Goal: Check status: Check status

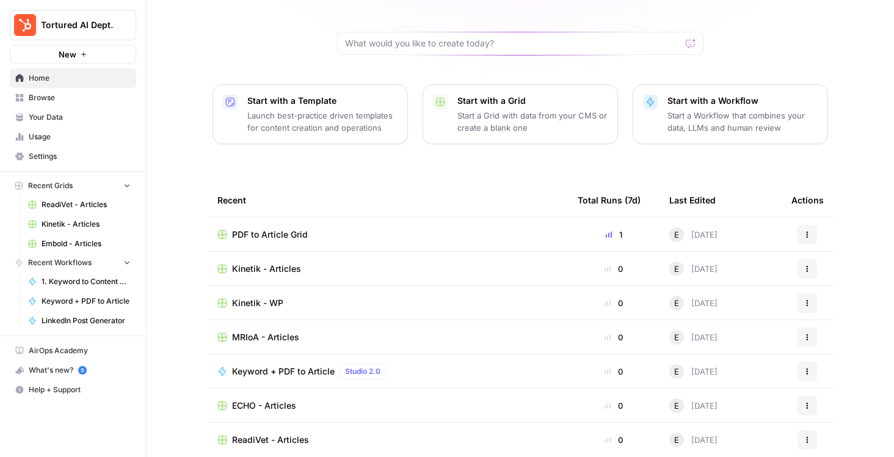
scroll to position [105, 0]
click at [85, 103] on span "Browse" at bounding box center [80, 97] width 102 height 11
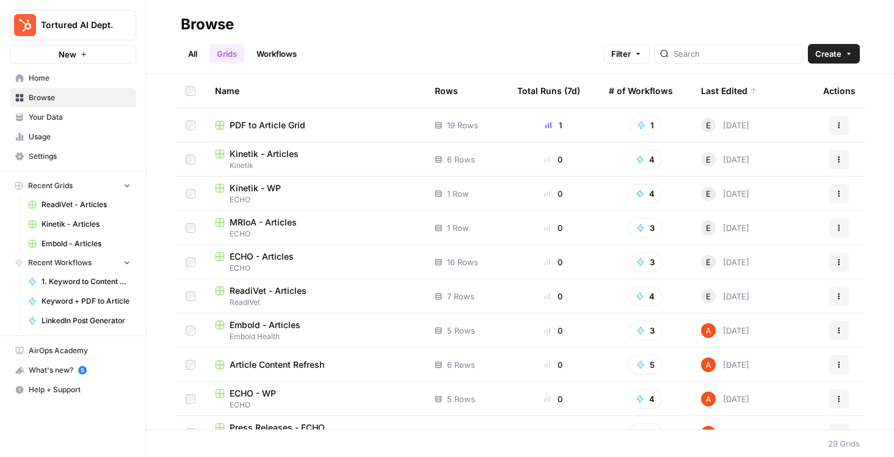
click at [70, 136] on span "Usage" at bounding box center [80, 136] width 102 height 11
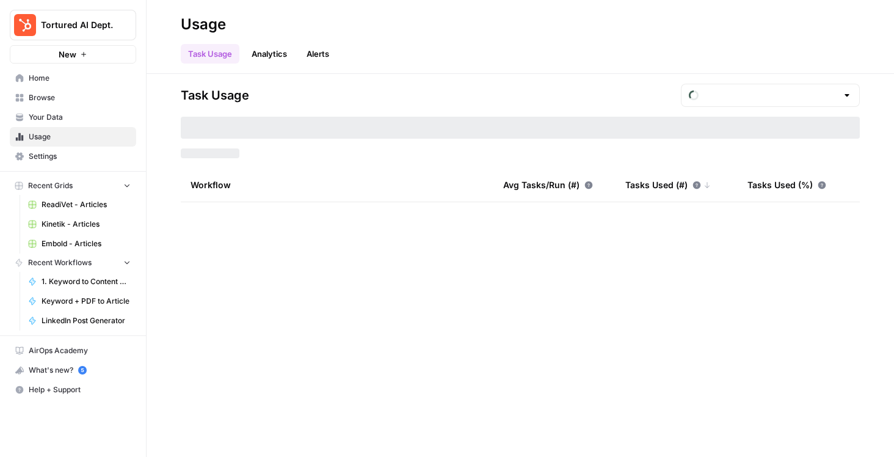
type input "August Tasks"
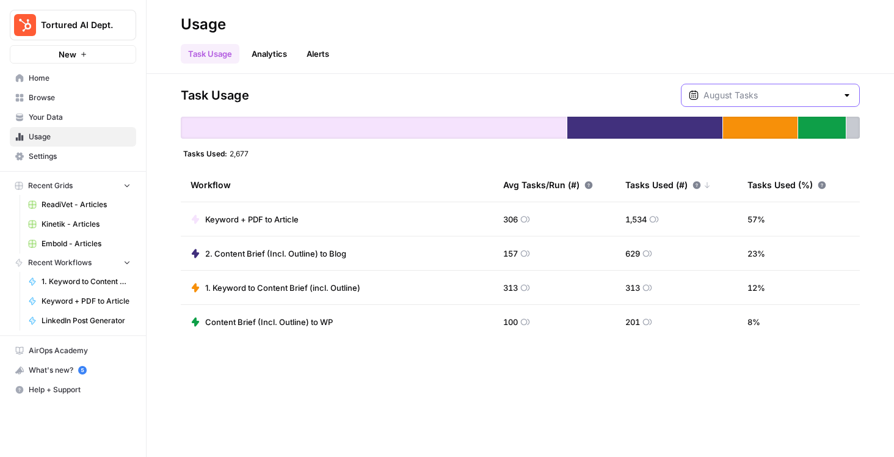
click at [741, 91] on input "text" at bounding box center [770, 95] width 134 height 12
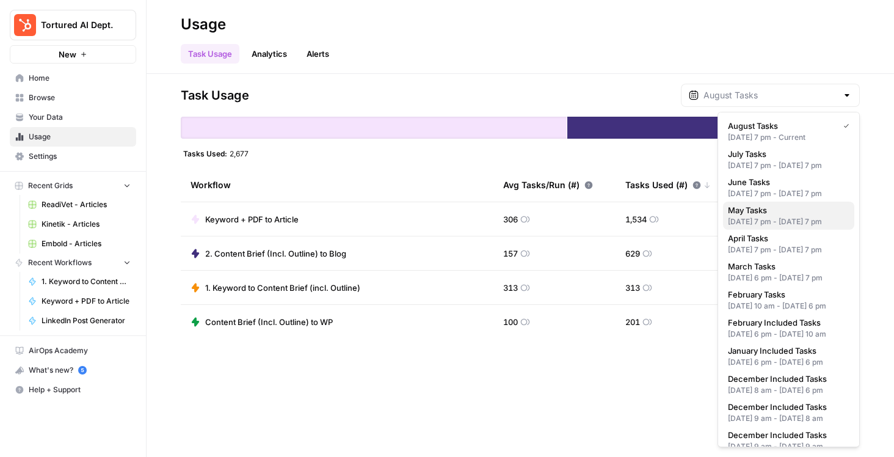
scroll to position [134, 0]
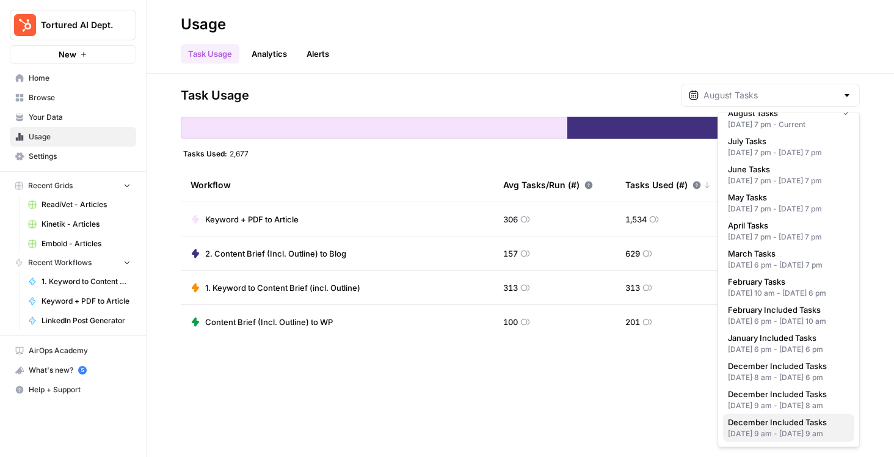
click at [739, 429] on div "[DATE] 9 am - [DATE] 9 am" at bounding box center [789, 433] width 122 height 11
type input "December Included Tasks"
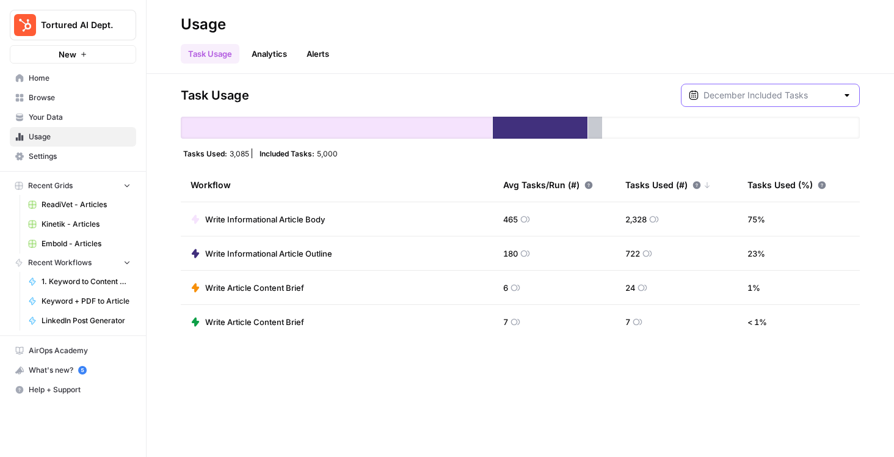
click at [771, 93] on input "text" at bounding box center [770, 95] width 134 height 12
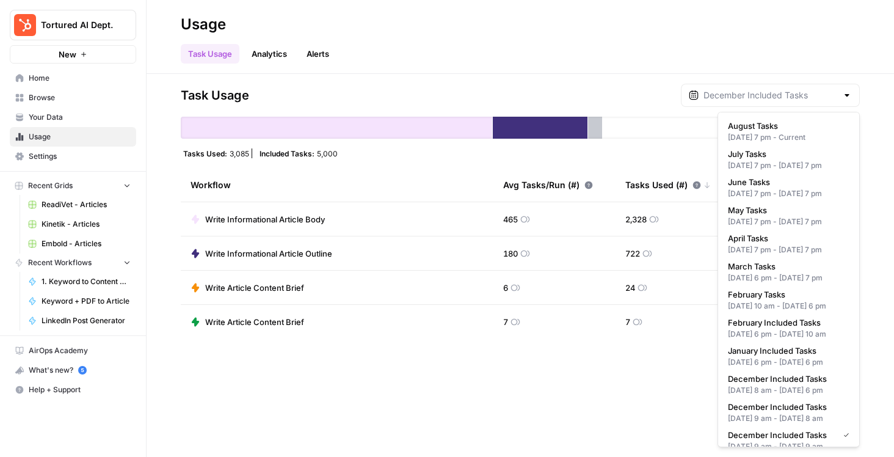
type input "December Included Tasks"
click at [674, 76] on div "Task Usage December Included Tasks Tasks Used: 3,085 Included Tasks: 5,000 Work…" at bounding box center [520, 265] width 747 height 383
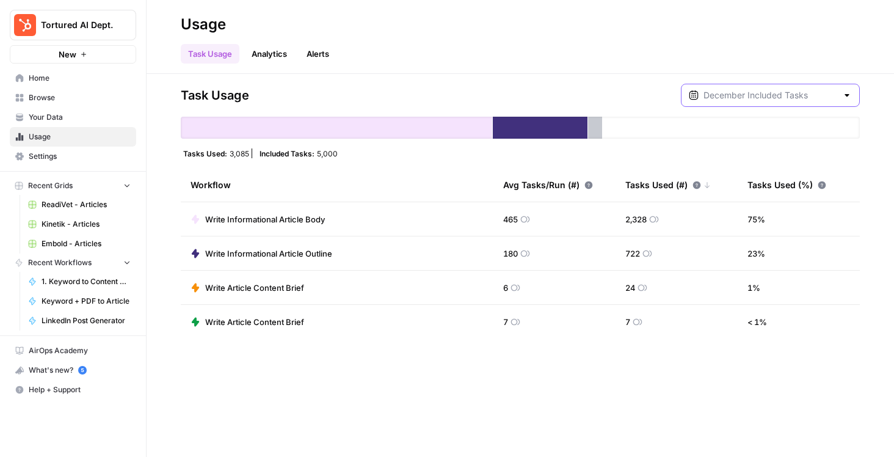
click at [767, 98] on input "text" at bounding box center [770, 95] width 134 height 12
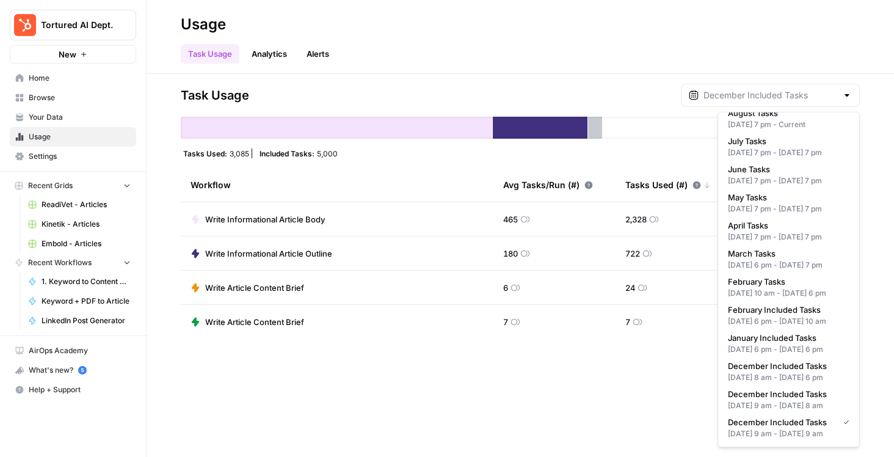
scroll to position [0, 0]
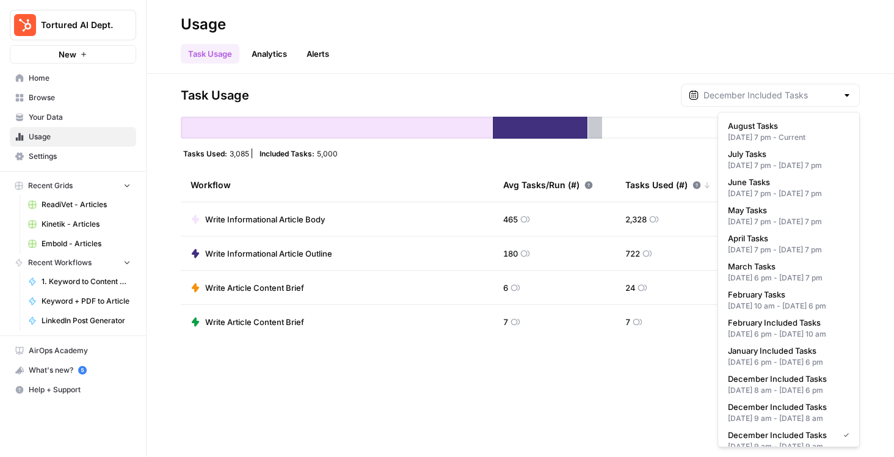
click at [848, 93] on div at bounding box center [847, 95] width 10 height 12
type input "December Included Tasks"
click at [823, 56] on div "Task Usage Analytics Alerts" at bounding box center [520, 48] width 679 height 29
